Goal: Task Accomplishment & Management: Manage account settings

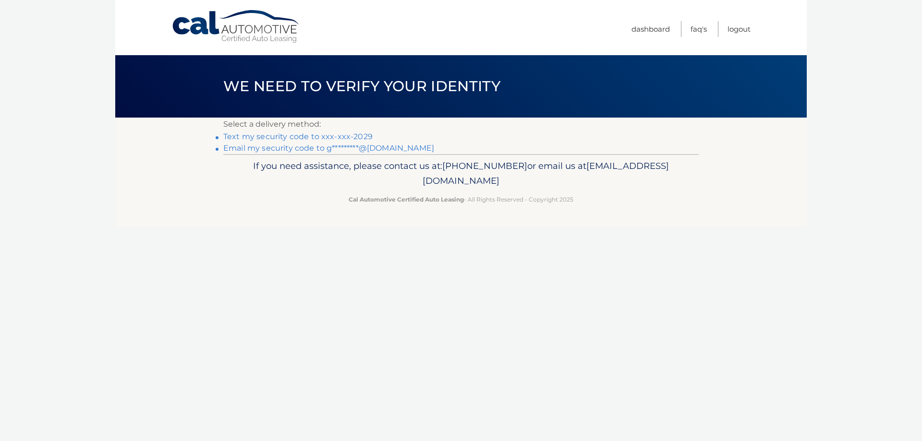
click at [263, 136] on link "Text my security code to xxx-xxx-2029" at bounding box center [297, 136] width 149 height 9
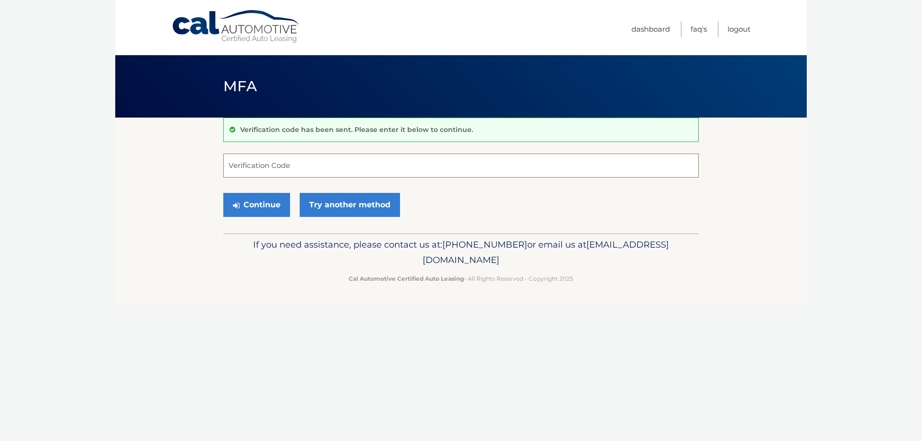
click at [285, 160] on input "Verification Code" at bounding box center [461, 166] width 476 height 24
type input "341708"
click at [262, 207] on button "Continue" at bounding box center [256, 205] width 67 height 24
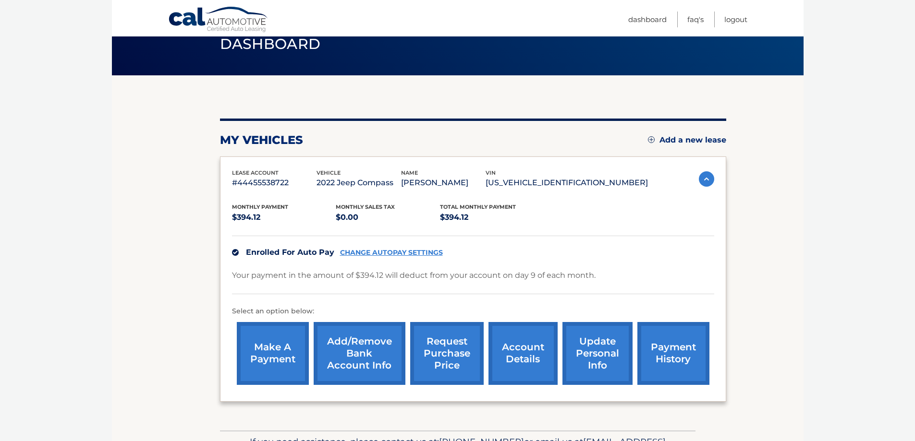
scroll to position [104, 0]
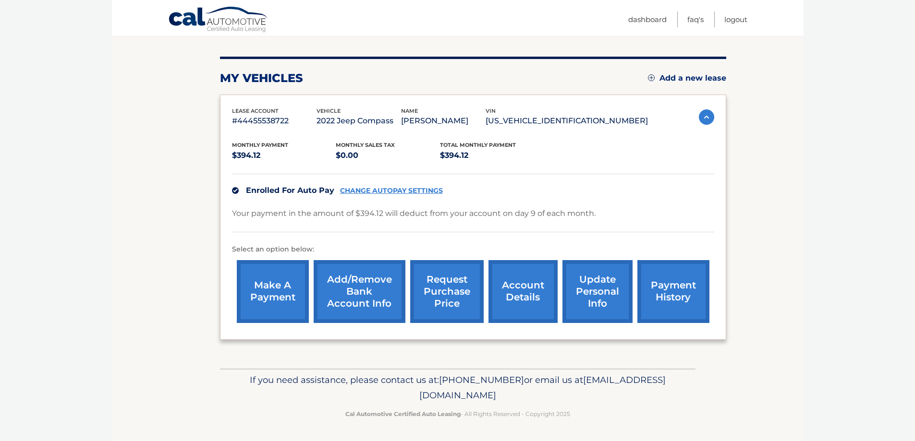
click at [685, 295] on link "payment history" at bounding box center [673, 291] width 72 height 63
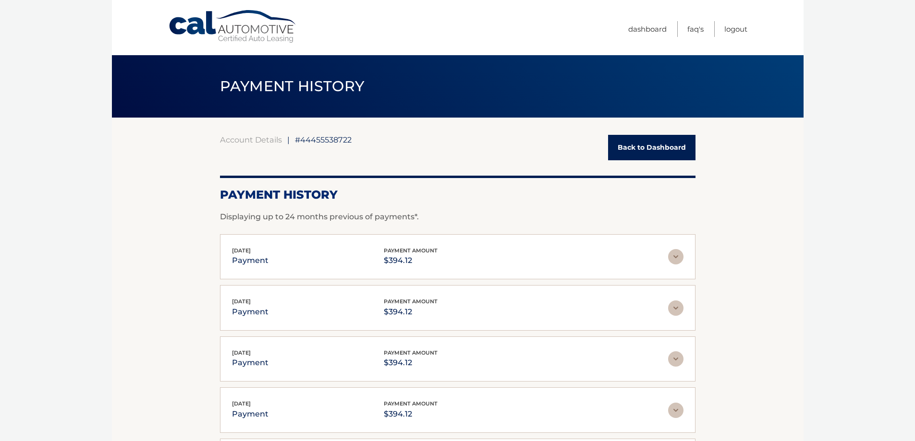
click at [634, 142] on link "Back to Dashboard" at bounding box center [651, 147] width 87 height 25
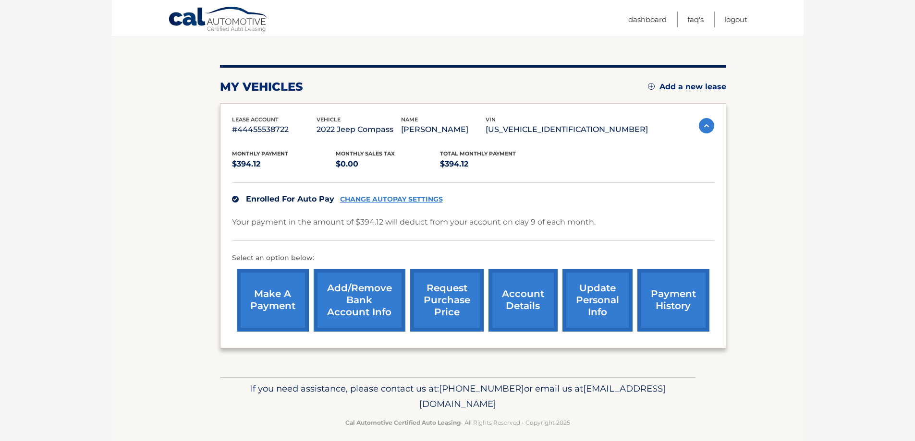
scroll to position [104, 0]
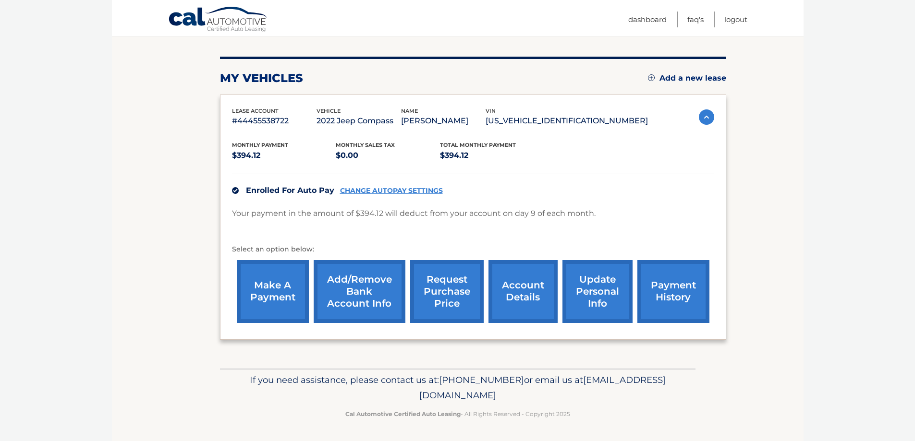
click at [516, 286] on link "account details" at bounding box center [523, 291] width 69 height 63
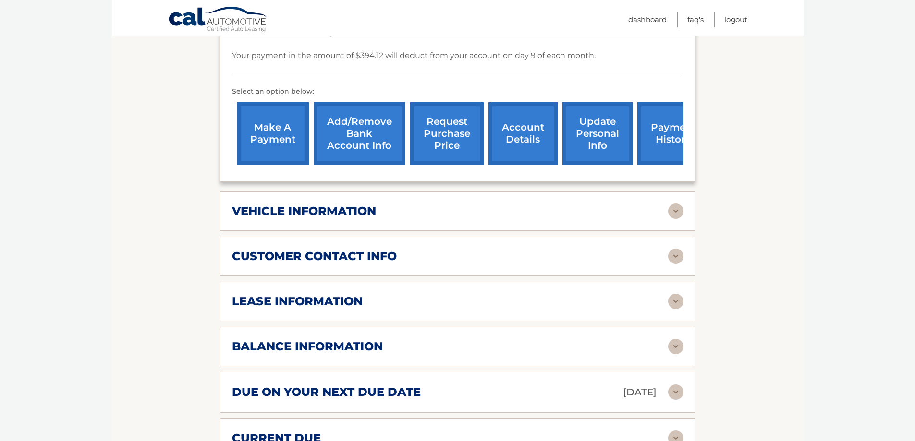
scroll to position [336, 0]
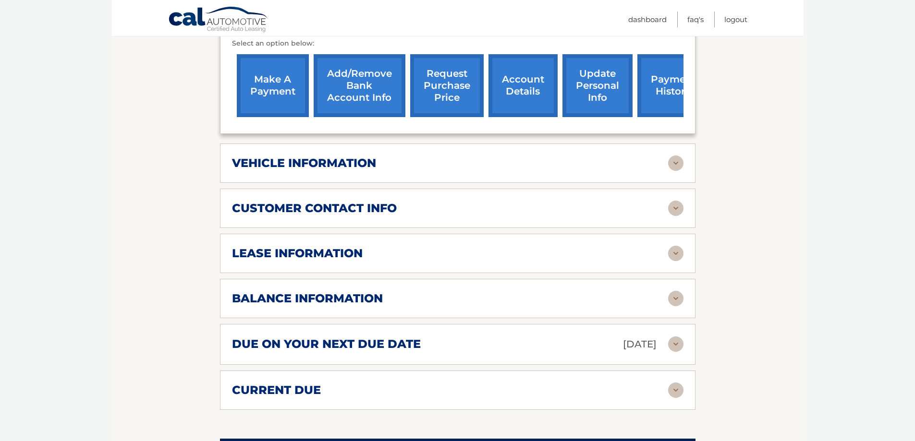
click at [342, 251] on h2 "lease information" at bounding box center [297, 253] width 131 height 14
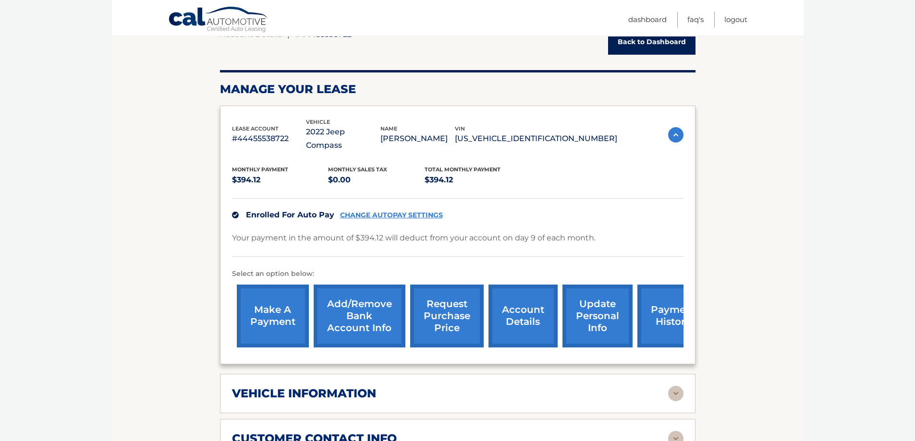
scroll to position [48, 0]
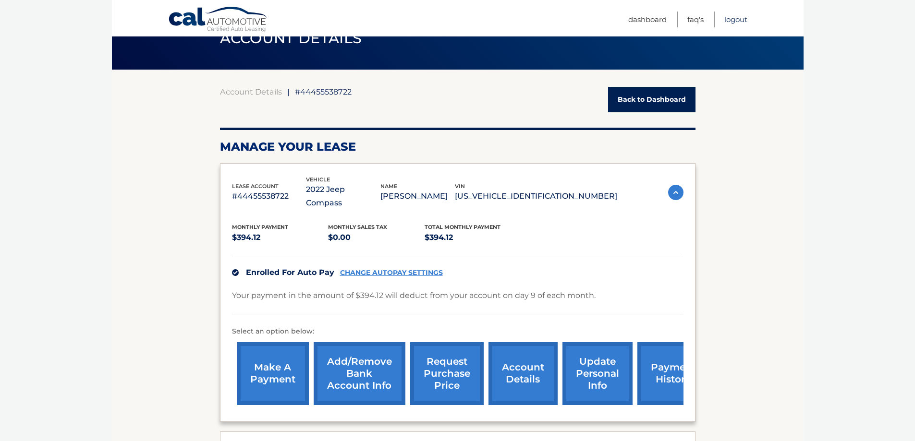
click at [737, 19] on link "Logout" at bounding box center [735, 20] width 23 height 16
